Goal: Task Accomplishment & Management: Use online tool/utility

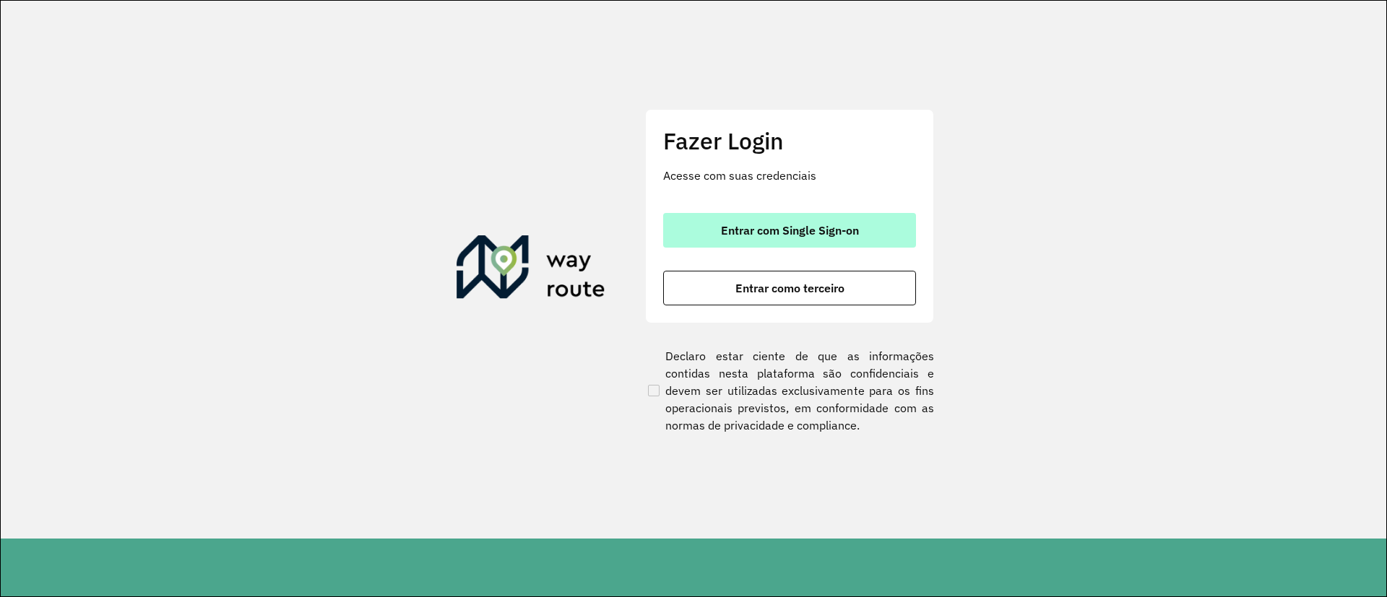
drag, startPoint x: 826, startPoint y: 225, endPoint x: 881, endPoint y: 241, distance: 56.7
click at [824, 225] on span "Entrar com Single Sign-on" at bounding box center [790, 231] width 138 height 12
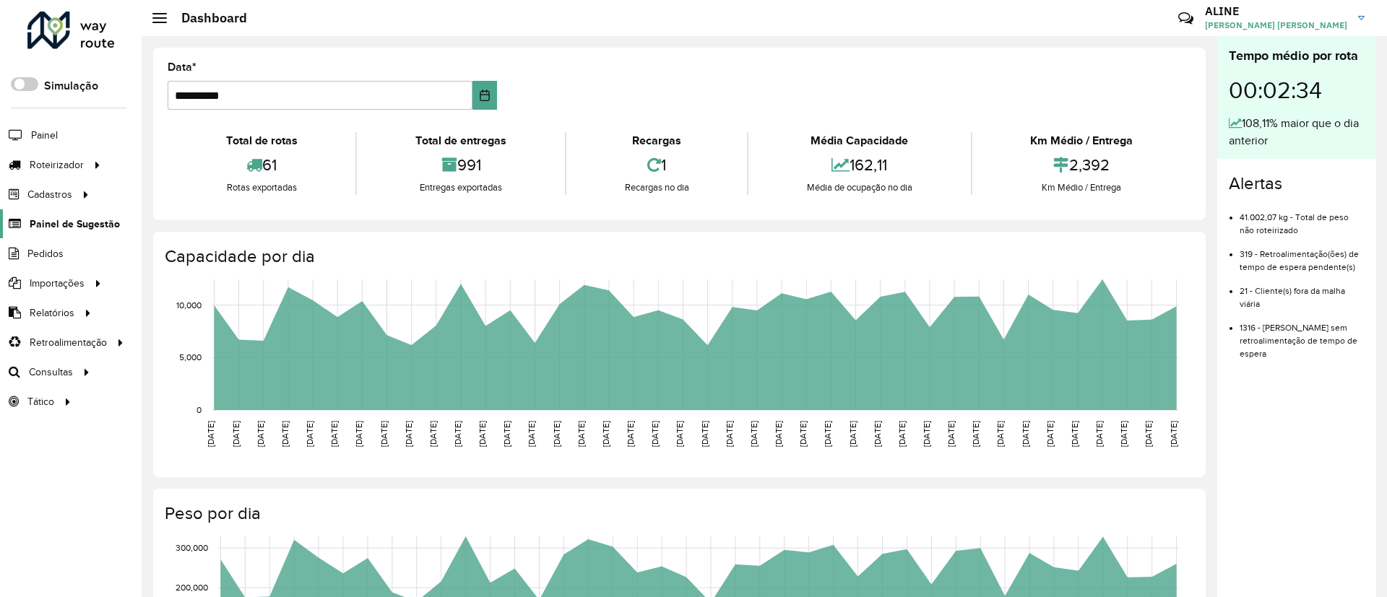
click at [70, 228] on span "Painel de Sugestão" at bounding box center [75, 224] width 90 height 15
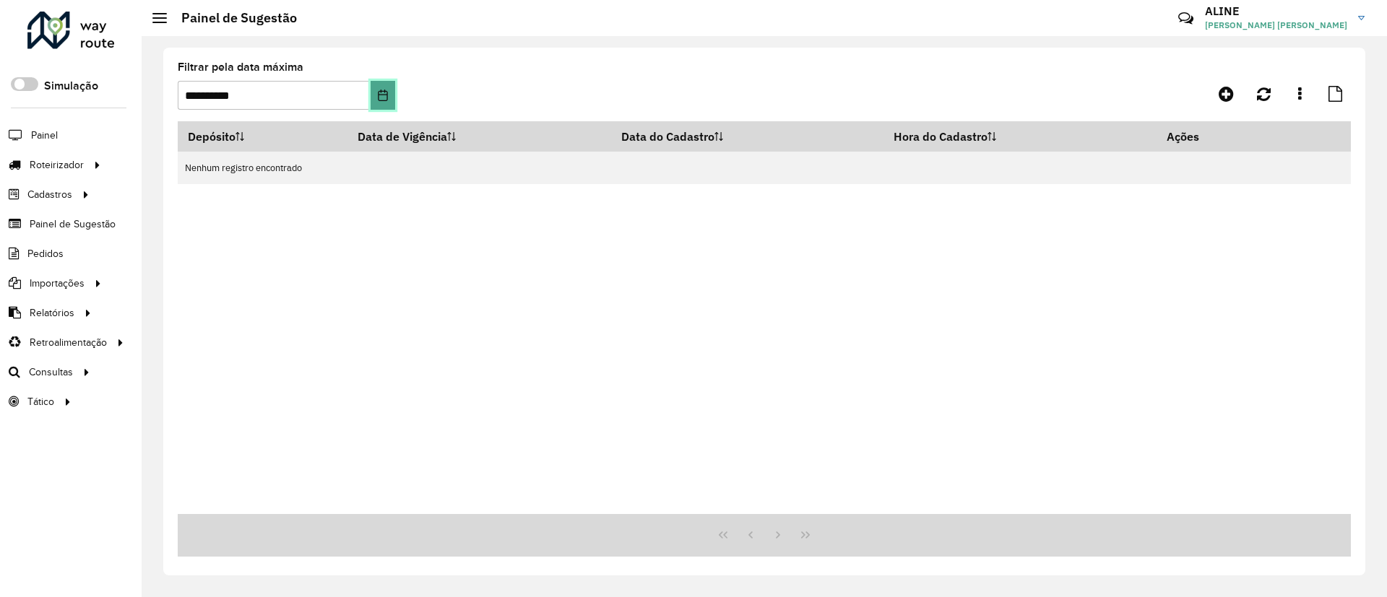
click at [384, 96] on icon "Choose Date" at bounding box center [383, 96] width 12 height 12
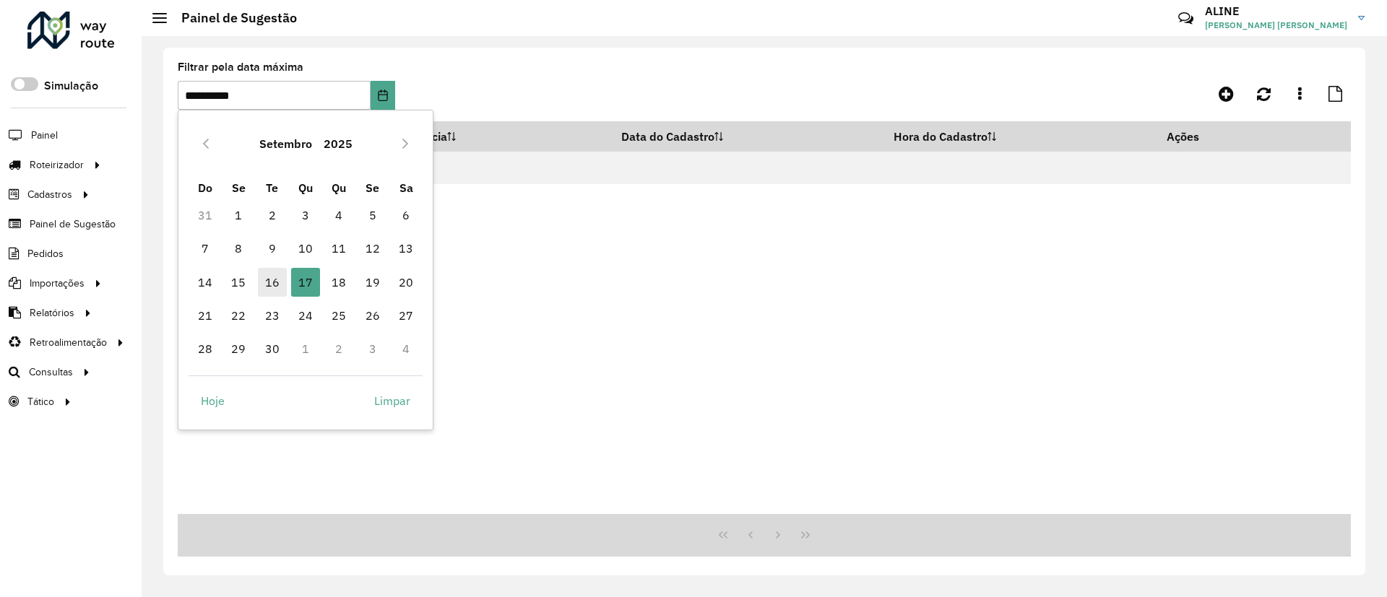
click at [269, 280] on span "16" at bounding box center [272, 282] width 29 height 29
type input "**********"
